Goal: Transaction & Acquisition: Obtain resource

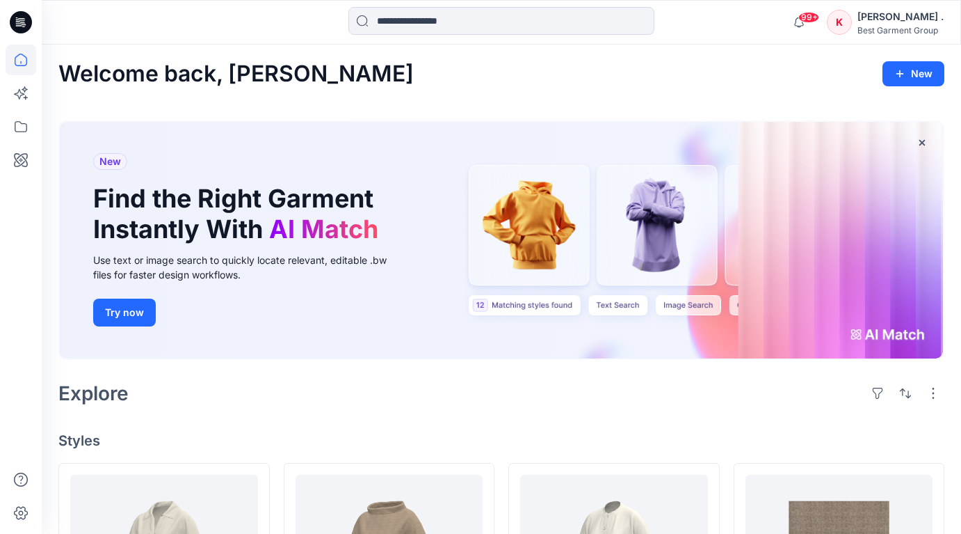
scroll to position [264, 0]
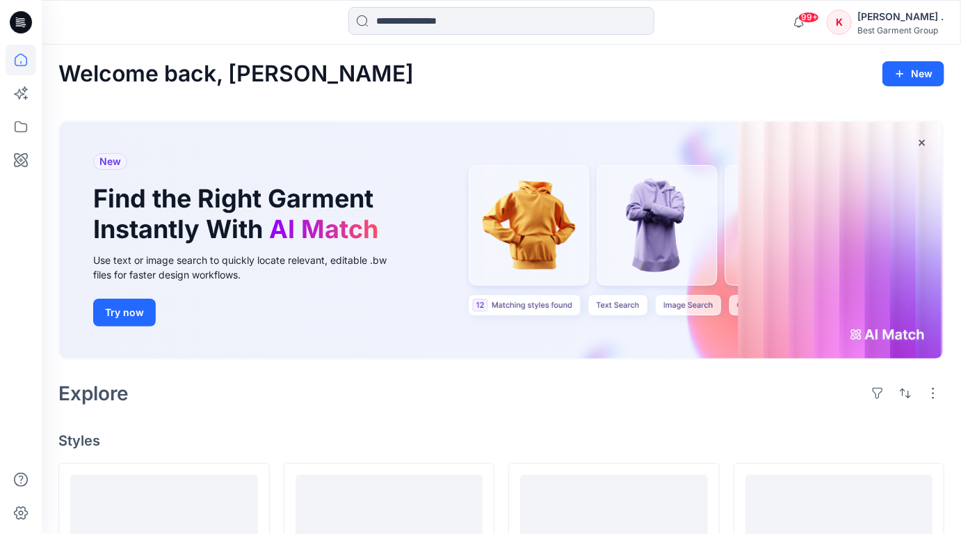
click at [909, 26] on div "Best Garment Group" at bounding box center [901, 30] width 86 height 10
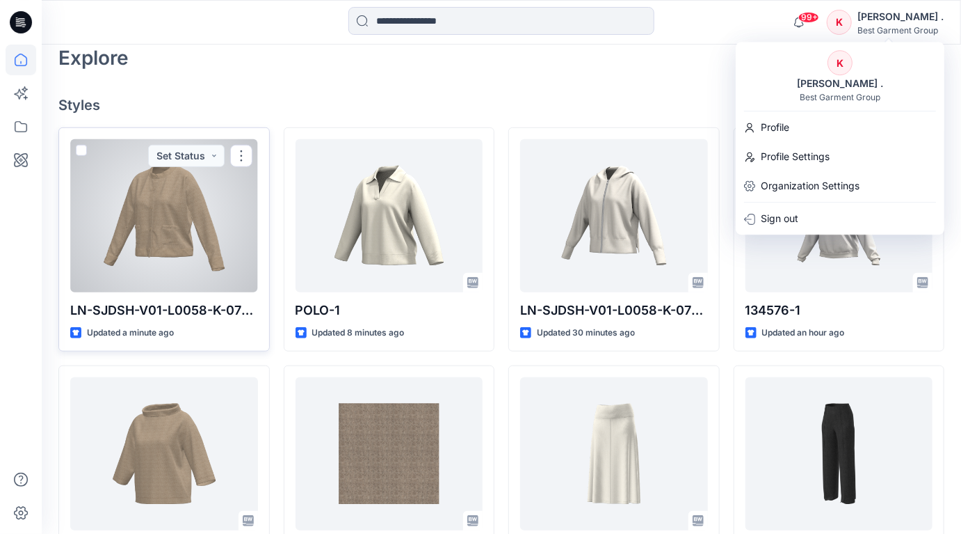
scroll to position [337, 0]
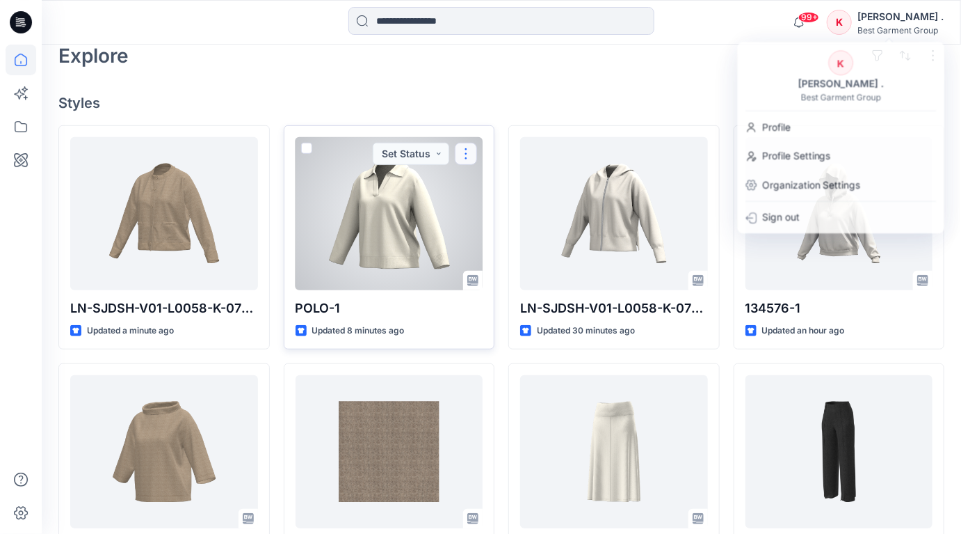
click at [471, 150] on button "button" at bounding box center [466, 154] width 22 height 22
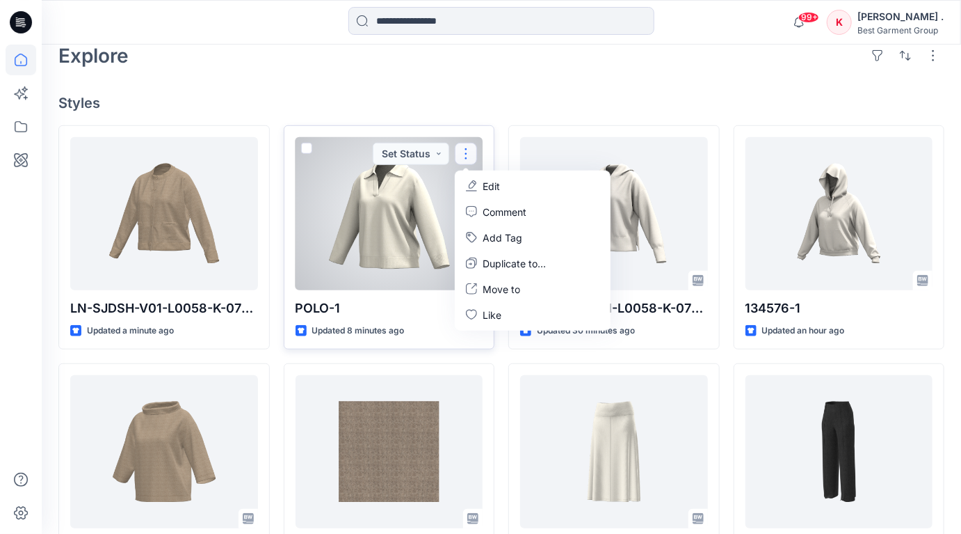
click at [413, 204] on div at bounding box center [390, 213] width 188 height 153
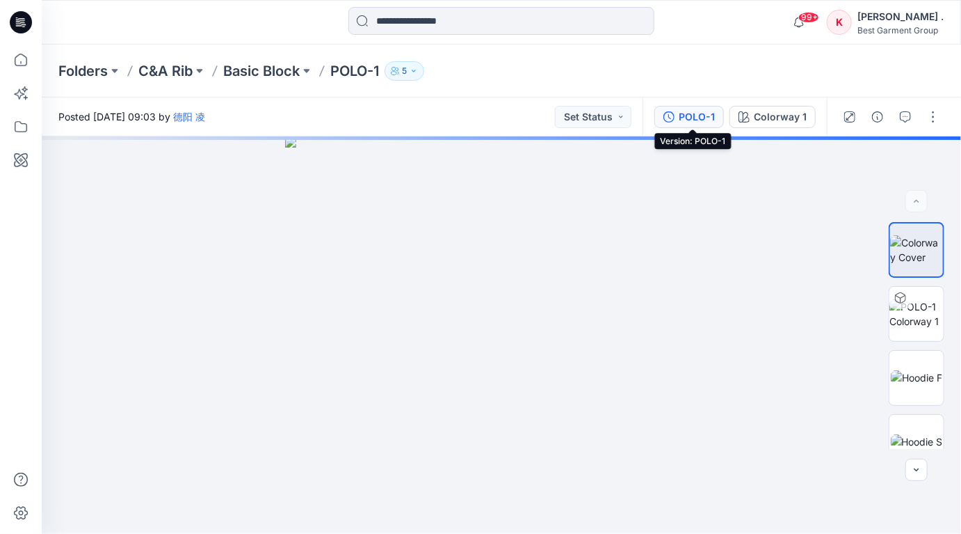
click at [701, 114] on div "POLO-1" at bounding box center [697, 116] width 36 height 15
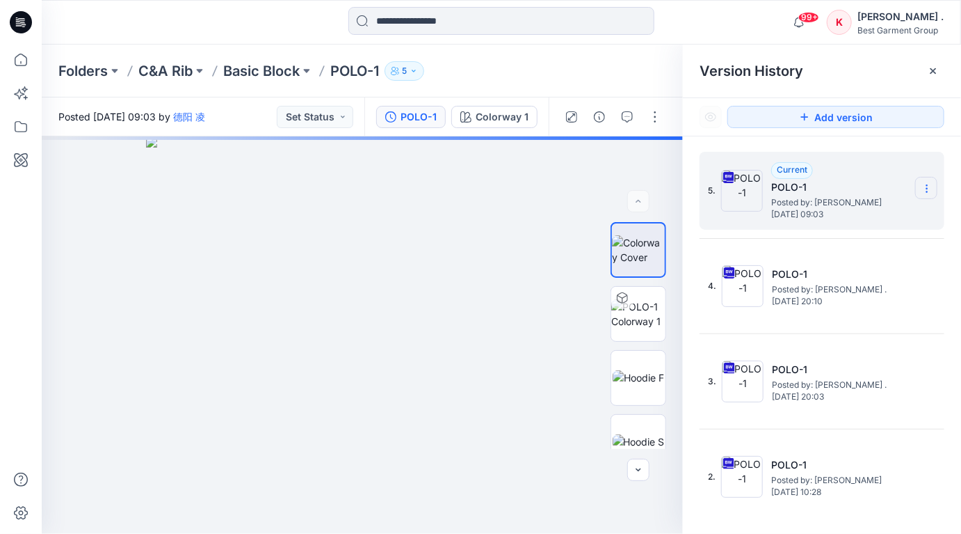
click at [930, 187] on icon at bounding box center [927, 188] width 11 height 11
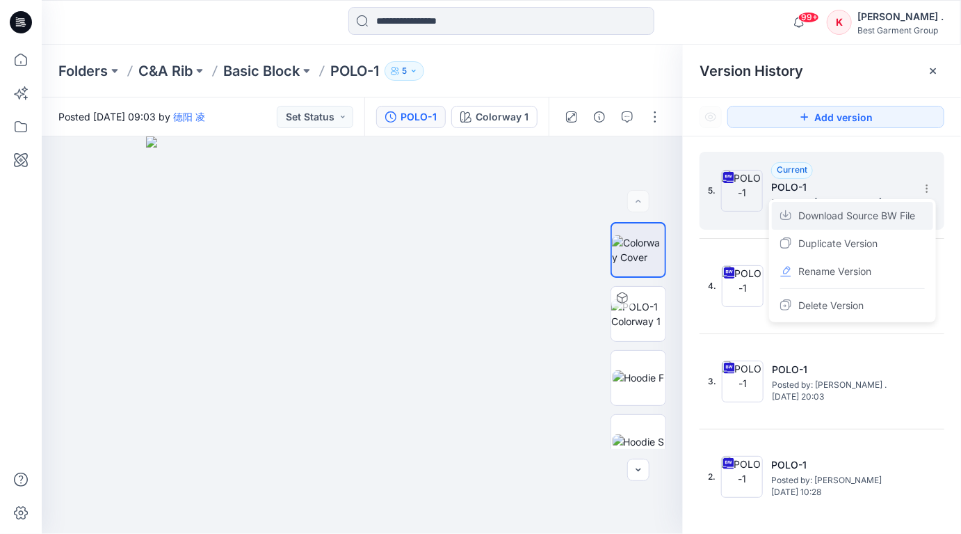
click at [849, 221] on span "Download Source BW File" at bounding box center [857, 215] width 117 height 17
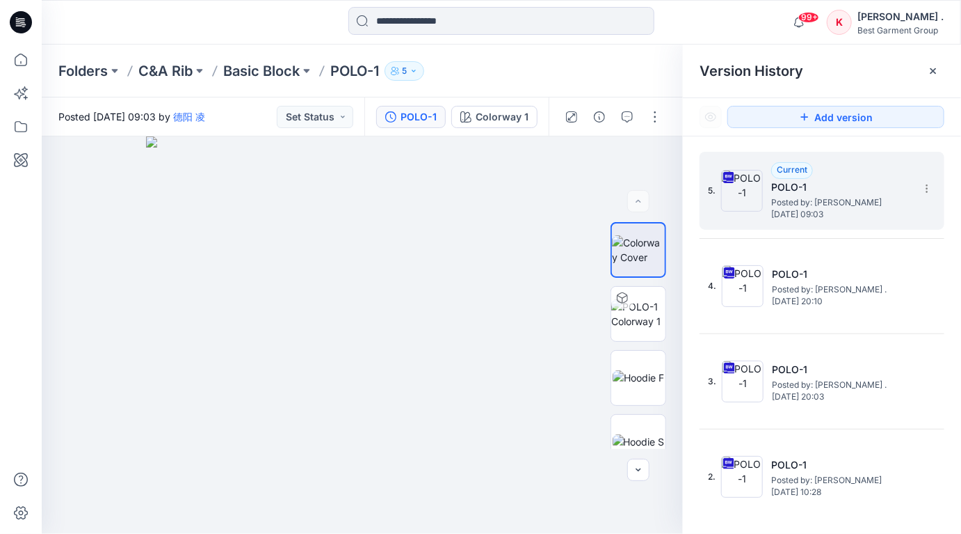
scroll to position [206, 0]
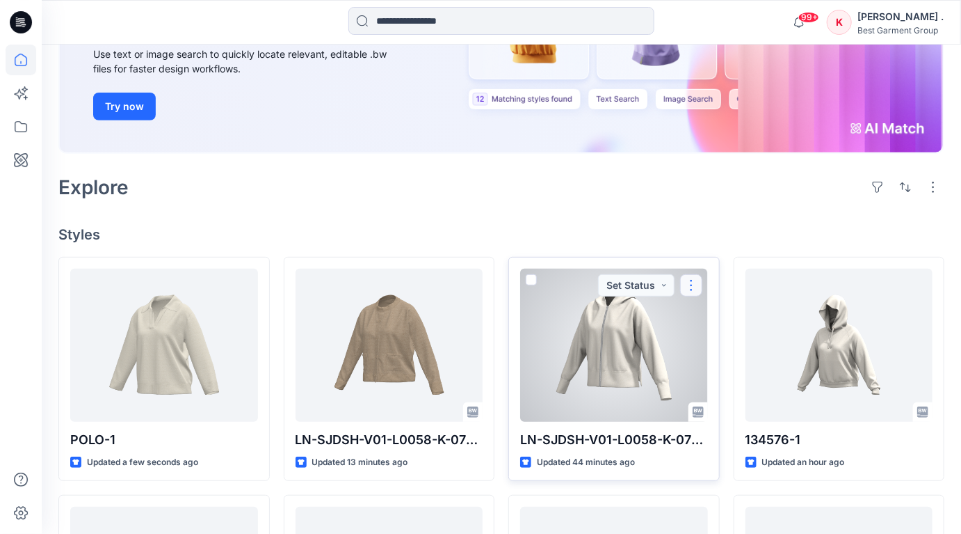
click at [686, 285] on button "button" at bounding box center [691, 285] width 22 height 22
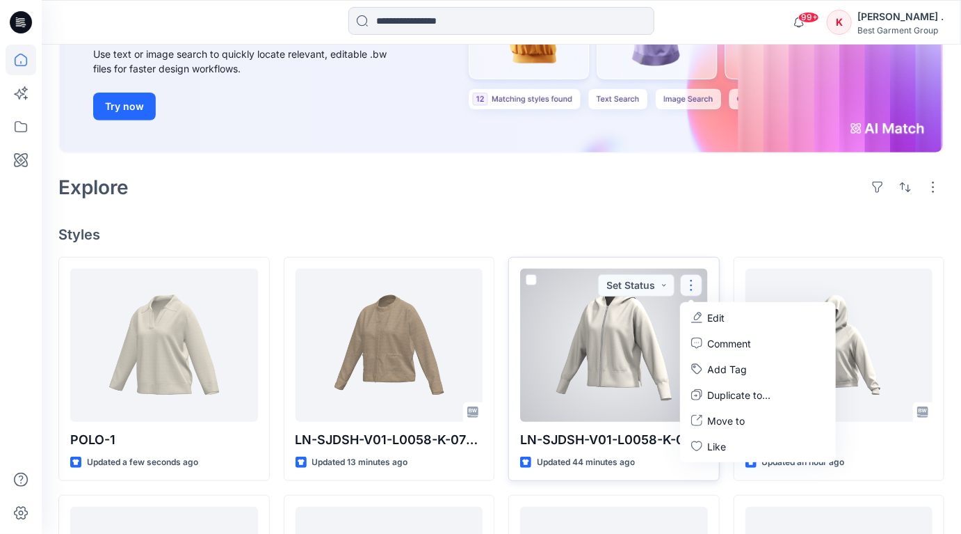
click at [601, 317] on div at bounding box center [614, 345] width 188 height 153
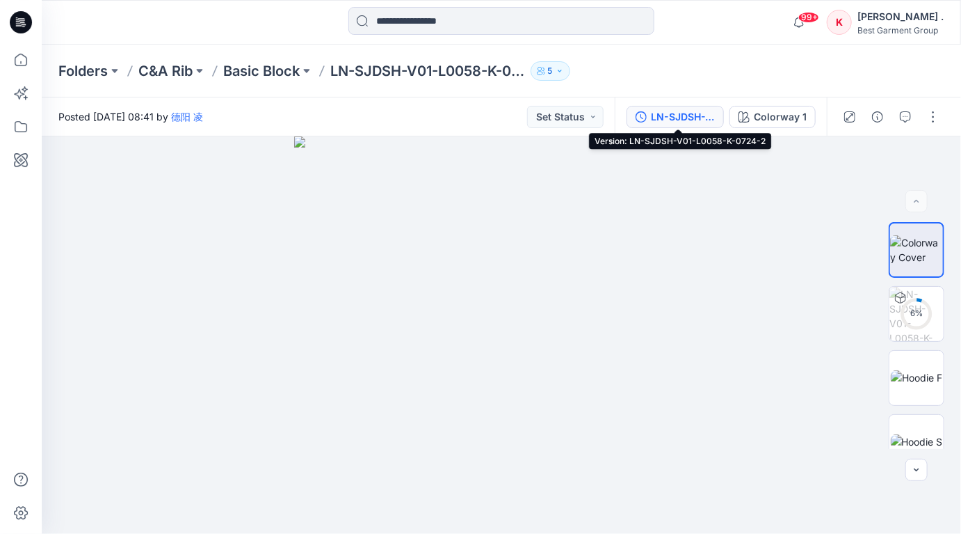
click at [694, 119] on div "LN-SJDSH-V01-L0058-K-0724-2" at bounding box center [683, 116] width 64 height 15
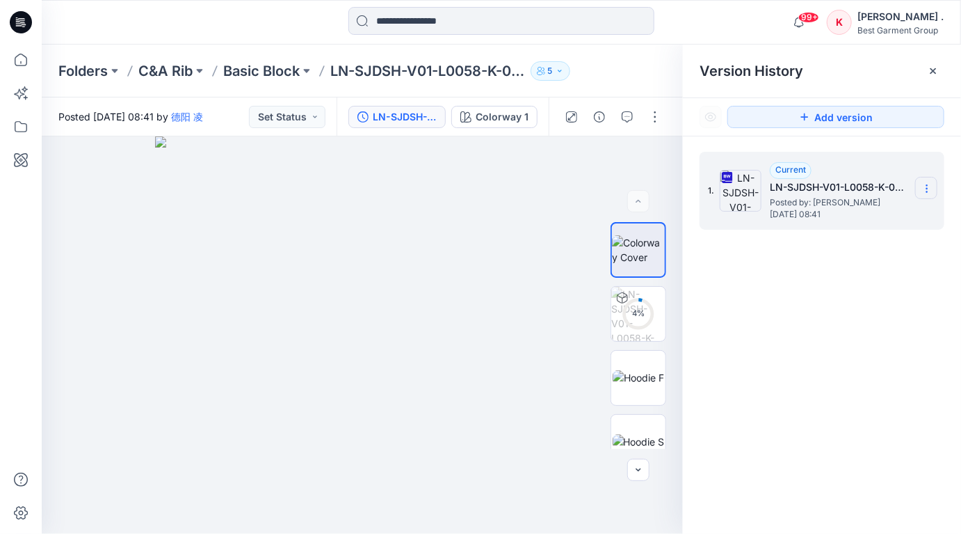
click at [931, 187] on icon at bounding box center [927, 188] width 11 height 11
click at [845, 217] on span "Download Source BW File" at bounding box center [857, 215] width 117 height 17
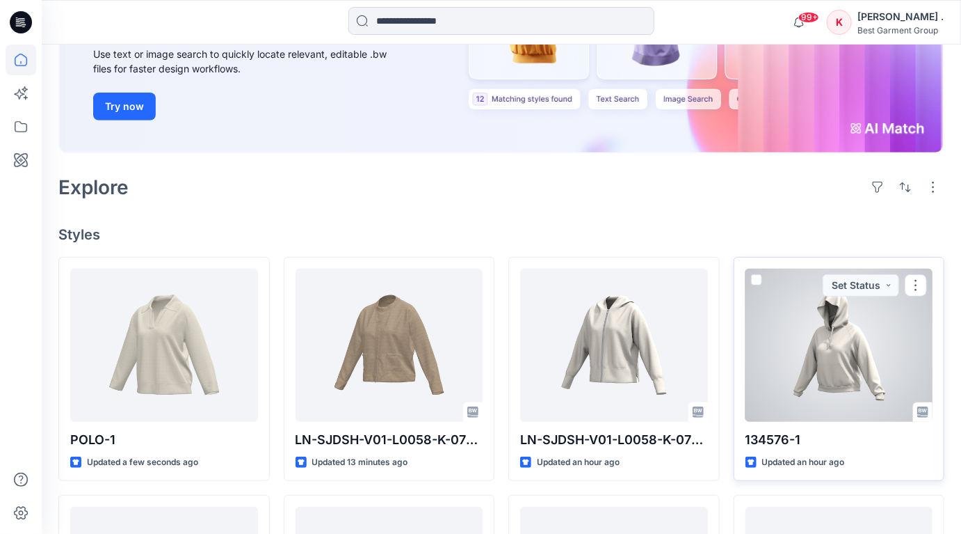
click at [811, 358] on div at bounding box center [840, 345] width 188 height 153
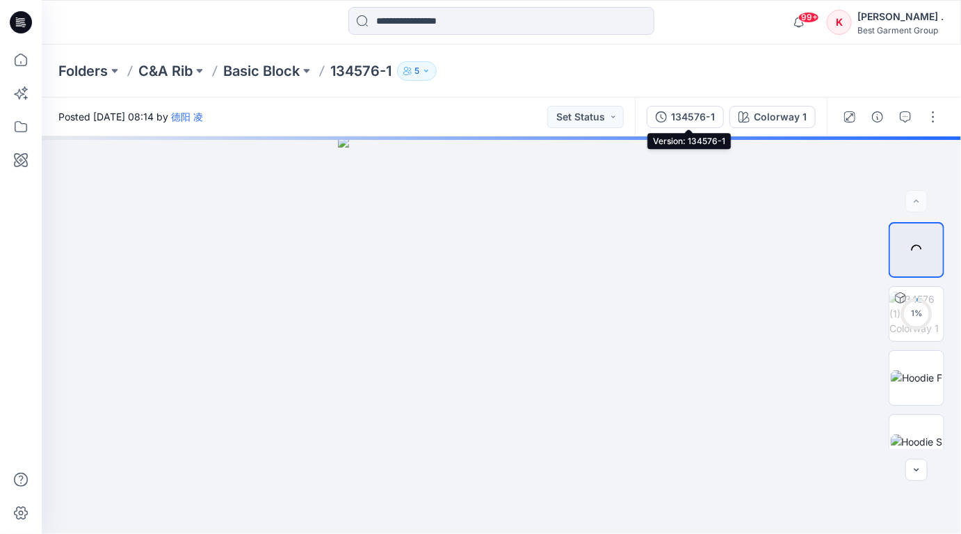
click at [708, 122] on div "134576-1" at bounding box center [693, 116] width 44 height 15
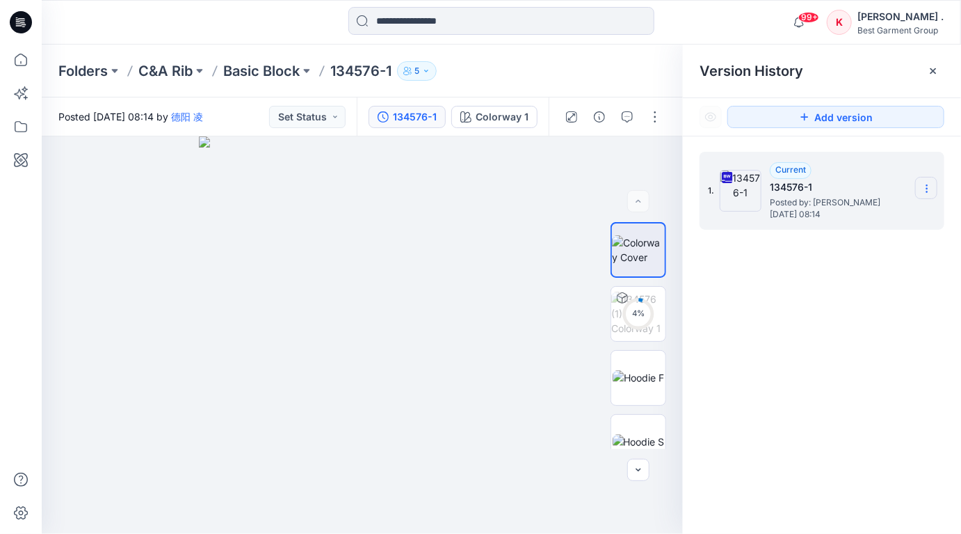
click at [926, 190] on icon at bounding box center [927, 188] width 11 height 11
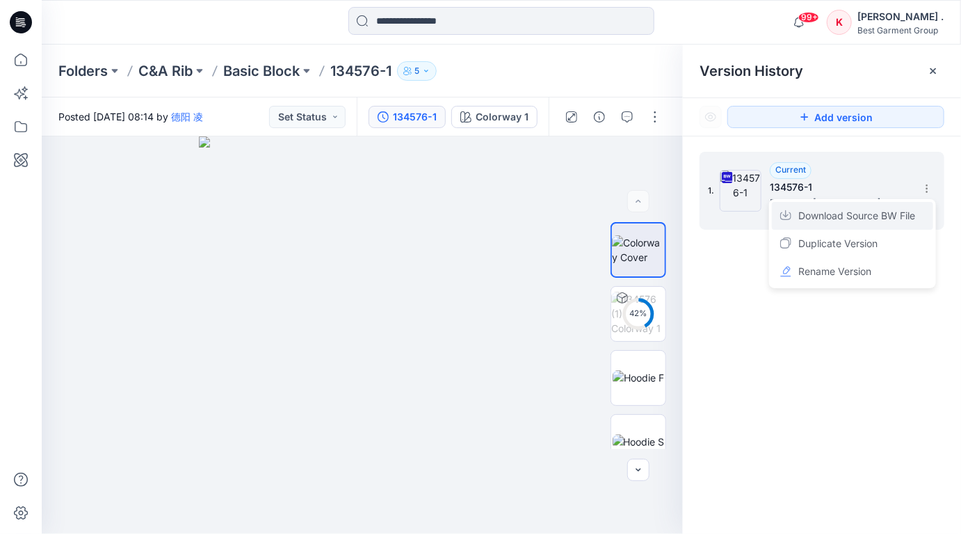
click at [848, 211] on span "Download Source BW File" at bounding box center [857, 215] width 117 height 17
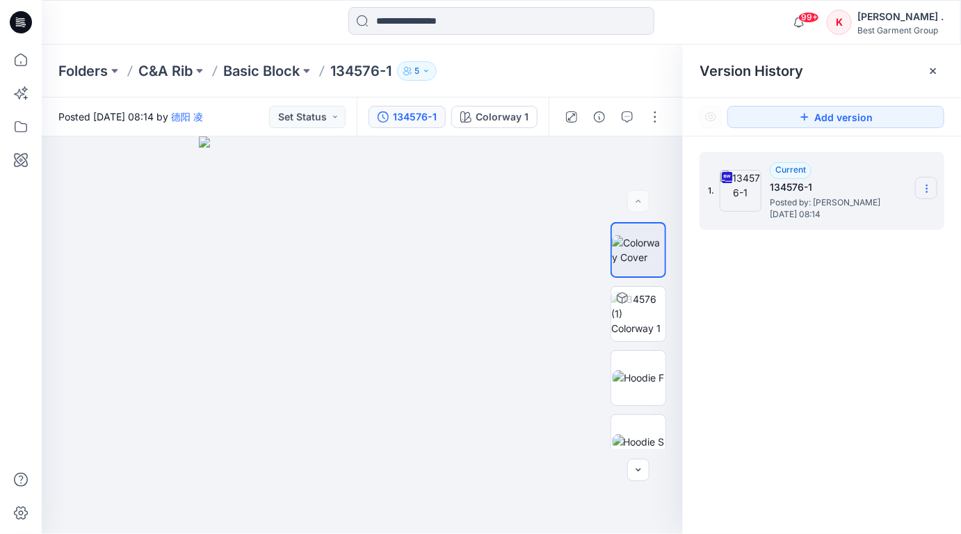
click at [925, 184] on icon at bounding box center [927, 188] width 11 height 11
click at [845, 212] on span "Download Source BW File" at bounding box center [857, 215] width 117 height 17
